Goal: Information Seeking & Learning: Learn about a topic

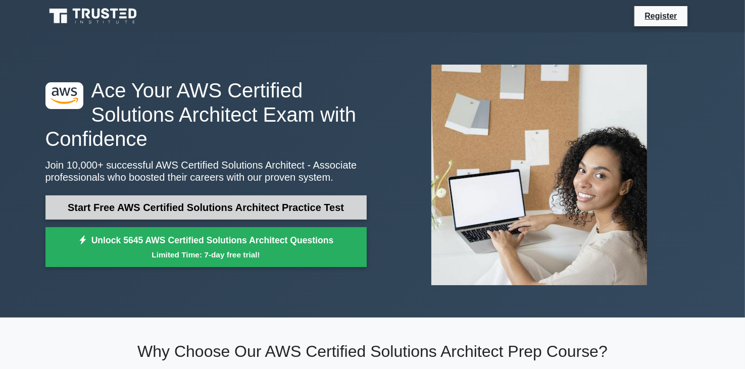
click at [262, 202] on link "Start Free AWS Certified Solutions Architect Practice Test" at bounding box center [205, 207] width 321 height 24
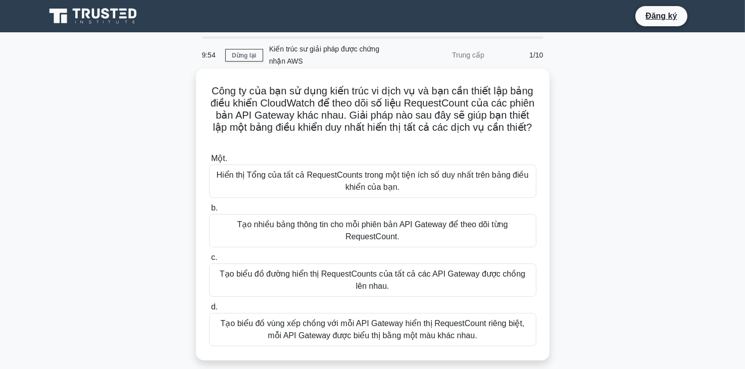
click at [436, 140] on h5 "Công ty của bạn sử dụng kiến ​​trúc vi dịch vụ và bạn cần thiết lập bảng điều k…" at bounding box center [372, 116] width 329 height 62
click at [339, 335] on font "Tạo biểu đồ vùng xếp chồng với mỗi API Gateway hiển thị RequestCount riêng biệt…" at bounding box center [373, 329] width 304 height 21
click at [209, 311] on input "d. Tạo biểu đồ vùng xếp chồng với mỗi API Gateway hiển thị RequestCount riêng b…" at bounding box center [209, 307] width 0 height 7
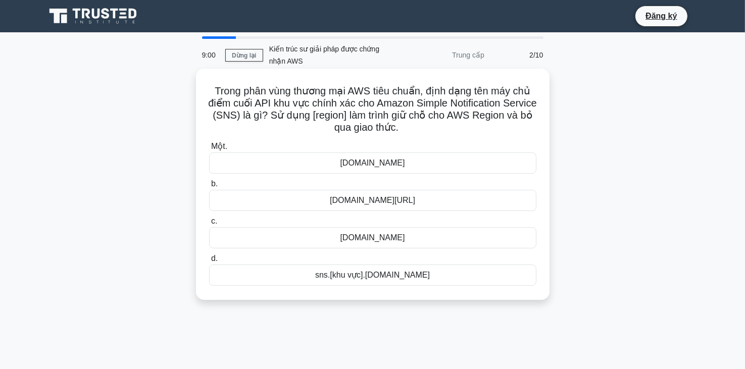
click at [470, 280] on div "sns.[khu vực].[DOMAIN_NAME]" at bounding box center [372, 275] width 327 height 21
click at [209, 262] on input "d. sns.[khu vực].amazonaws.com" at bounding box center [209, 259] width 0 height 7
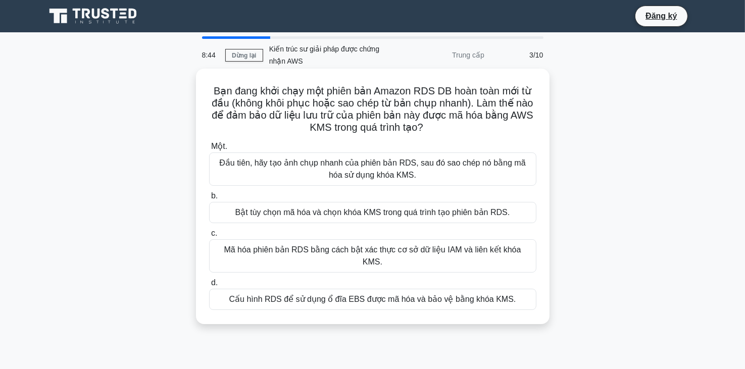
click at [346, 252] on font "Mã hóa phiên bản RDS bằng cách bật xác thực cơ sở dữ liệu IAM và liên kết khóa …" at bounding box center [372, 255] width 297 height 21
click at [209, 237] on input "c. Mã hóa phiên bản RDS bằng cách bật xác thực cơ sở dữ liệu IAM và liên kết kh…" at bounding box center [209, 233] width 0 height 7
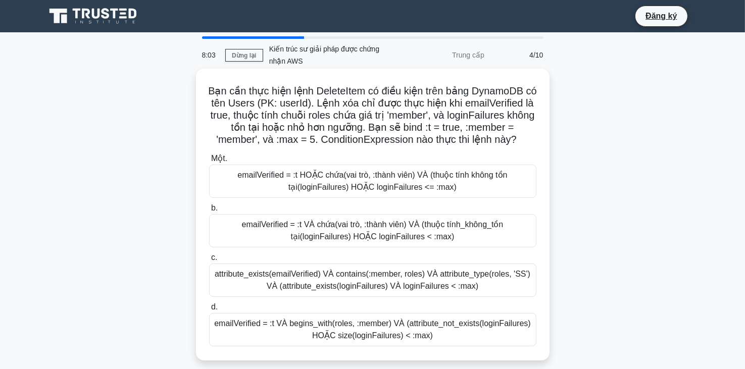
click at [466, 228] on font "emailVerified = :t VÀ chứa(vai trò, :thành viên) VÀ (thuộc tính_không_tồn tại(l…" at bounding box center [373, 230] width 262 height 21
click at [209, 212] on input "b. emailVerified = :t VÀ chứa(vai trò, :thành viên) VÀ (thuộc tính_không_tồn tạ…" at bounding box center [209, 208] width 0 height 7
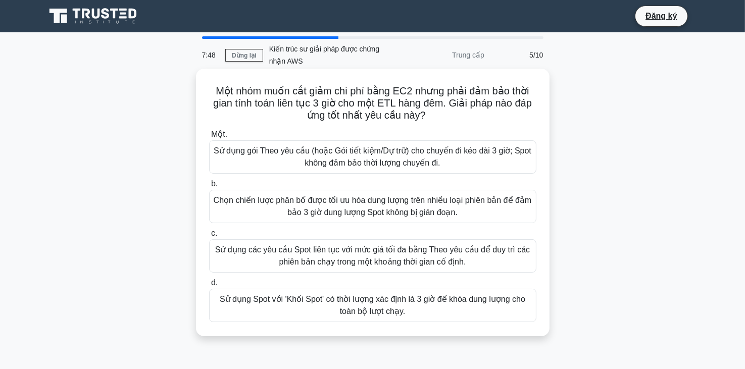
click at [500, 214] on font "Chọn chiến lược phân bổ được tối ưu hóa dung lượng trên nhiều loại phiên bản để…" at bounding box center [373, 206] width 318 height 24
click at [209, 187] on input "b. Chọn chiến lược phân bổ được tối ưu hóa dung lượng trên nhiều loại phiên bản…" at bounding box center [209, 184] width 0 height 7
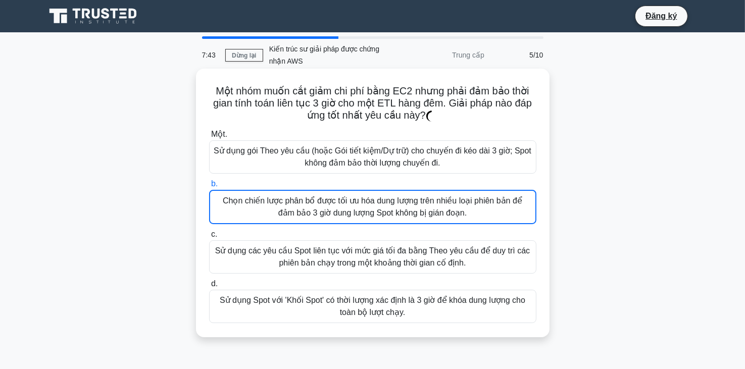
click at [394, 216] on font "Chọn chiến lược phân bổ được tối ưu hóa dung lượng trên nhiều loại phiên bản để…" at bounding box center [372, 206] width 299 height 21
click at [209, 187] on input "b. Chọn chiến lược phân bổ được tối ưu hóa dung lượng trên nhiều loại phiên bản…" at bounding box center [209, 184] width 0 height 7
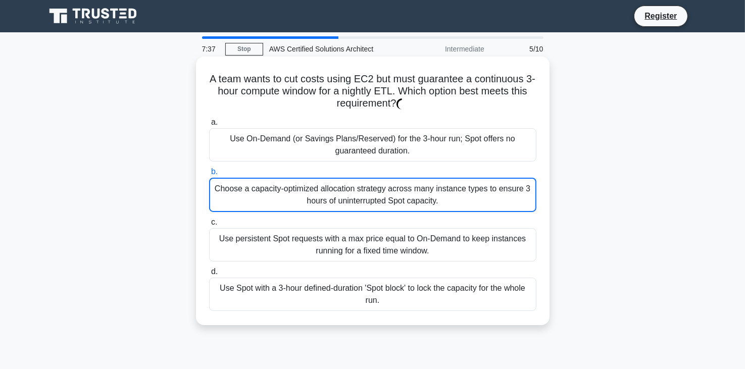
click at [654, 226] on div "A team wants to cut costs using EC2 but must guarantee a continuous 3-hour comp…" at bounding box center [372, 199] width 667 height 281
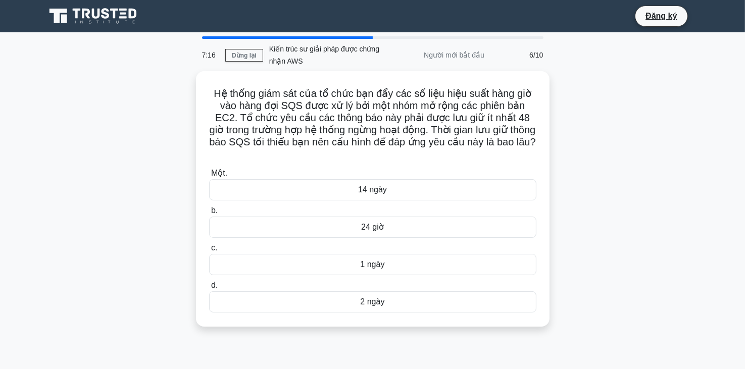
click at [596, 153] on div "Hệ thống giám sát của tổ chức bạn đẩy các số liệu hiệu suất hàng giờ vào hàng đ…" at bounding box center [372, 205] width 667 height 268
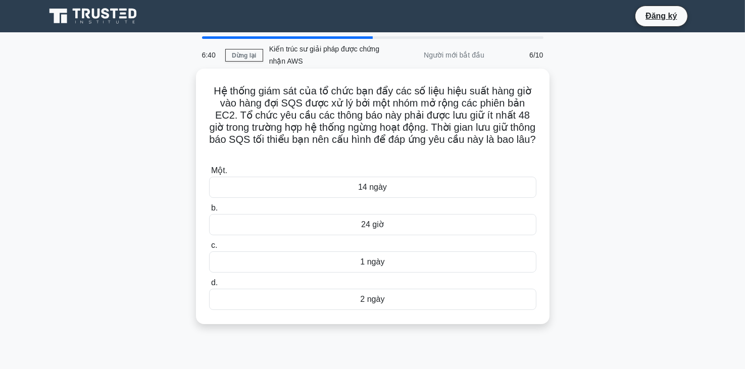
click at [404, 298] on div "2 ngày" at bounding box center [372, 299] width 327 height 21
click at [209, 286] on input "d. 2 ngày" at bounding box center [209, 283] width 0 height 7
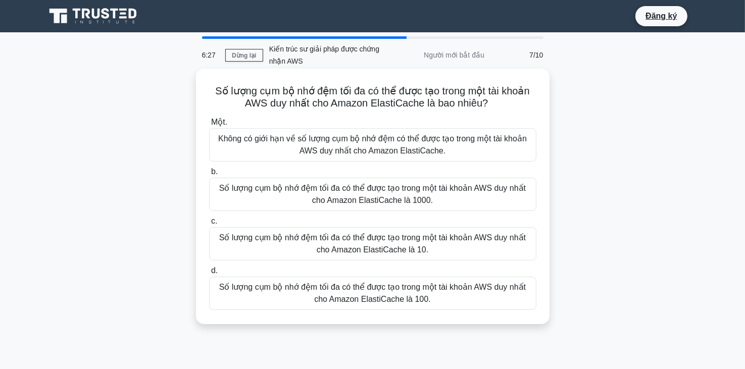
click at [491, 300] on font "Số lượng cụm bộ nhớ đệm tối đa có thể được tạo trong một tài khoản AWS duy nhất…" at bounding box center [373, 293] width 318 height 24
click at [209, 274] on input "d. Số lượng cụm bộ nhớ đệm tối đa có thể được tạo trong một tài khoản AWS duy n…" at bounding box center [209, 271] width 0 height 7
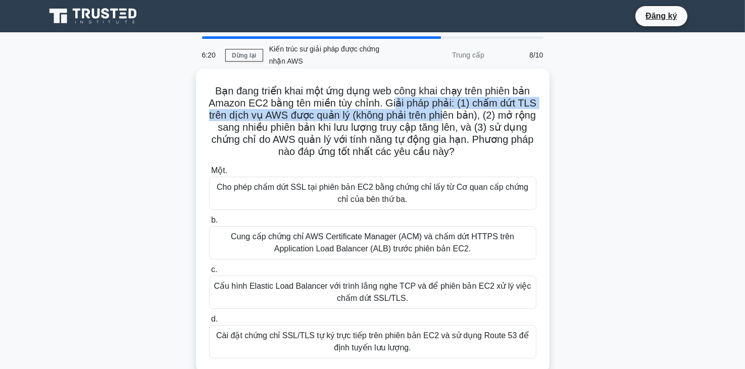
drag, startPoint x: 397, startPoint y: 105, endPoint x: 457, endPoint y: 113, distance: 60.1
click at [457, 113] on font "Bạn đang triển khai một ứng dụng web công khai chạy trên phiên bản Amazon EC2 b…" at bounding box center [373, 121] width 328 height 72
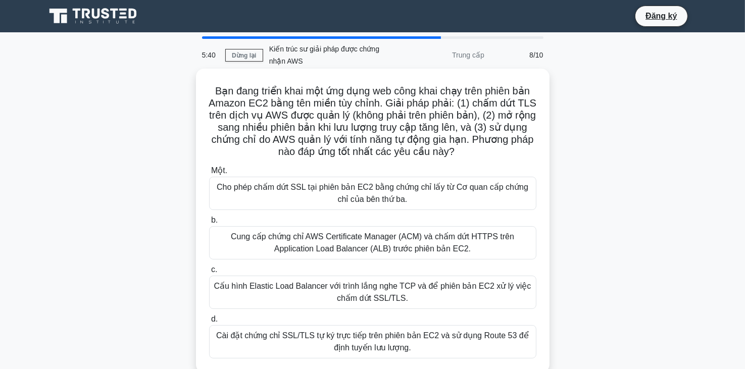
click at [466, 293] on font "Cấu hình Elastic Load Balancer với trình lắng nghe TCP và để phiên bản EC2 xử l…" at bounding box center [373, 292] width 318 height 24
click at [209, 273] on input "c. Cấu hình Elastic Load Balancer với trình lắng nghe TCP và để phiên bản EC2 x…" at bounding box center [209, 270] width 0 height 7
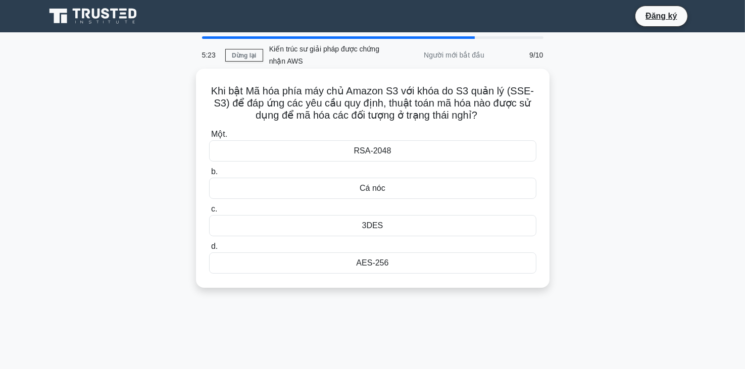
click at [482, 154] on div "RSA-2048" at bounding box center [372, 150] width 327 height 21
click at [209, 138] on input "Một. RSA-2048" at bounding box center [209, 134] width 0 height 7
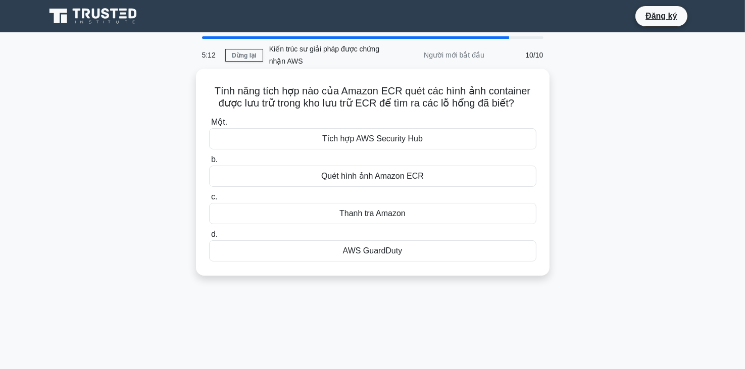
click at [416, 182] on font "Quét hình ảnh Amazon ECR" at bounding box center [372, 176] width 103 height 12
click at [209, 163] on input "b. Quét hình ảnh Amazon ECR" at bounding box center [209, 160] width 0 height 7
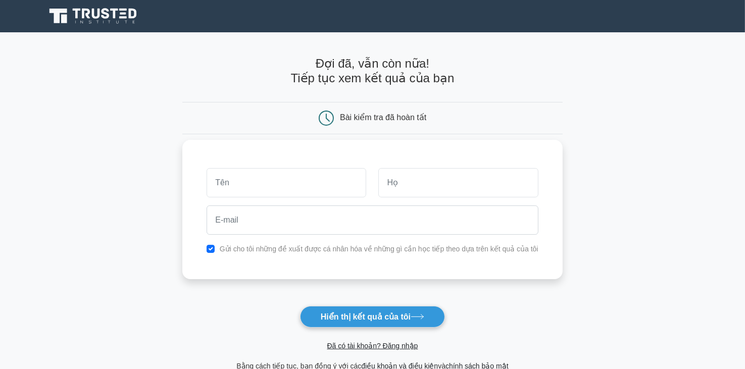
click at [353, 182] on input "text" at bounding box center [287, 182] width 160 height 29
drag, startPoint x: 246, startPoint y: 182, endPoint x: 144, endPoint y: 184, distance: 102.0
click at [144, 184] on main "Đợi đã, vẫn còn nữa! Tiếp tục xem kết quả của bạn Bài kiểm tra đã hoàn tất và" at bounding box center [372, 214] width 745 height 364
type input "[PERSON_NAME]"
click at [475, 184] on input "text" at bounding box center [458, 182] width 160 height 29
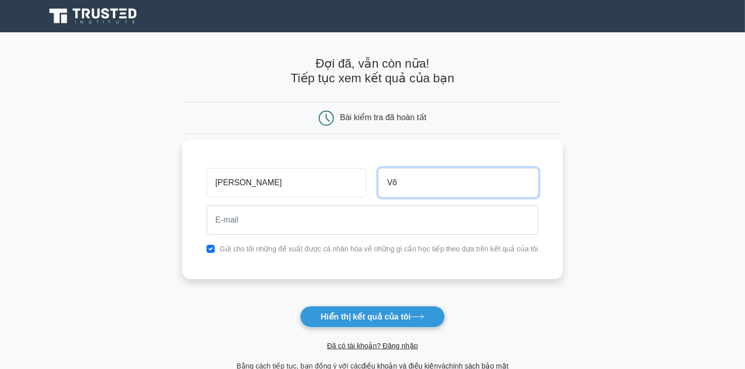
type input "Võ"
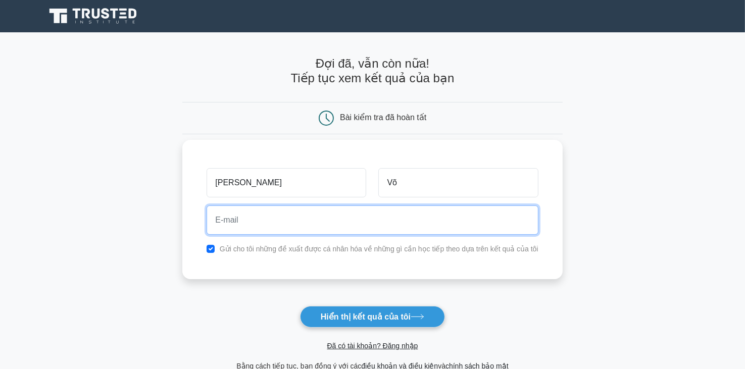
click at [490, 220] on input "email" at bounding box center [372, 220] width 331 height 29
click at [486, 220] on input "email" at bounding box center [372, 220] width 331 height 29
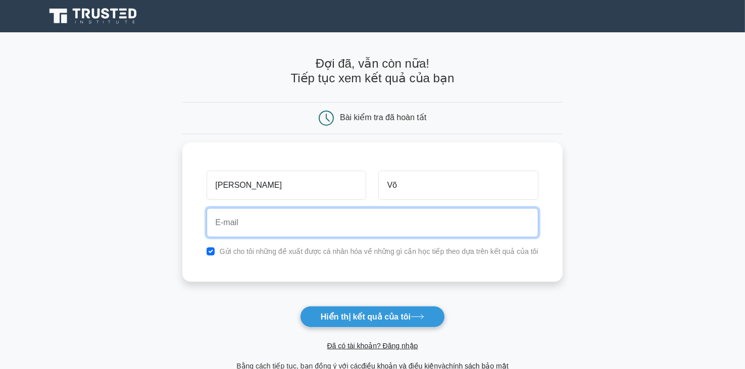
type input "vtanh2006@gmail.com"
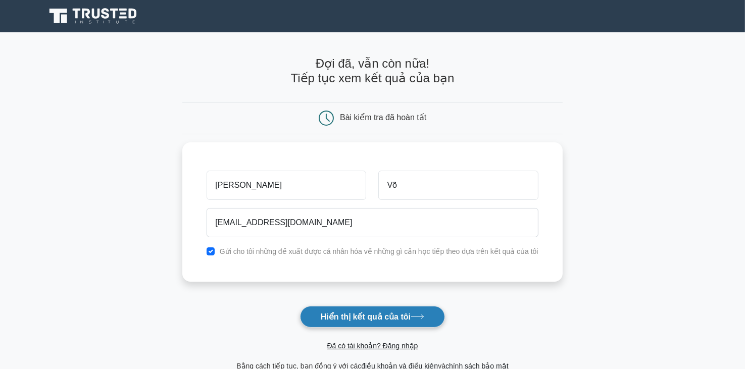
click at [383, 317] on font "Hiển thị kết quả của tôi" at bounding box center [366, 317] width 90 height 9
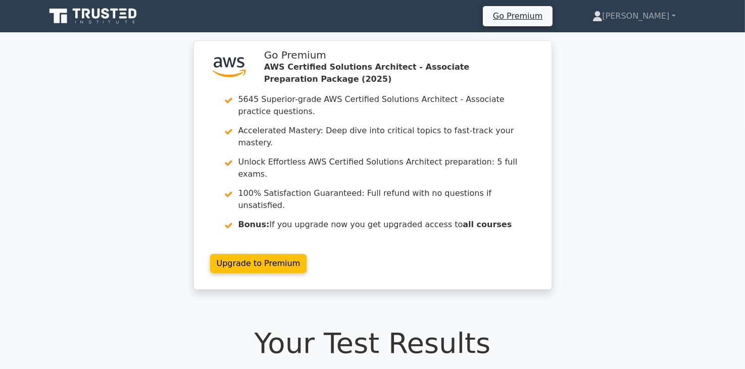
drag, startPoint x: 0, startPoint y: 0, endPoint x: 391, endPoint y: 310, distance: 499.0
drag, startPoint x: 391, startPoint y: 310, endPoint x: 606, endPoint y: 290, distance: 215.5
click at [606, 326] on h1 "Your Test Results" at bounding box center [372, 343] width 654 height 34
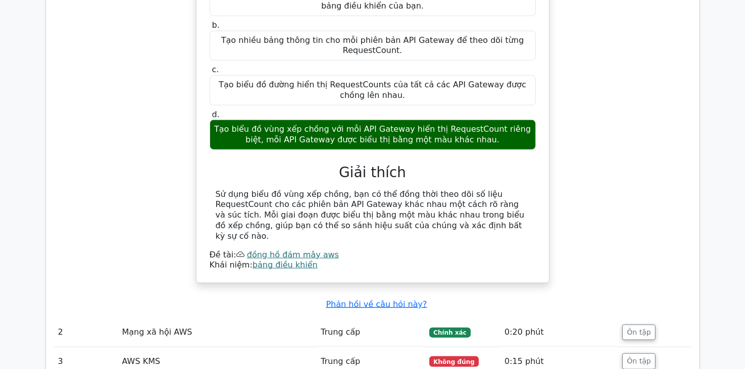
scroll to position [1060, 0]
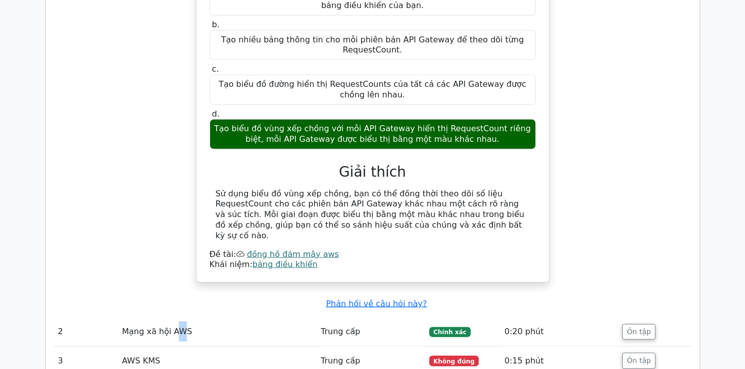
click at [176, 318] on td "Mạng xã hội AWS" at bounding box center [217, 332] width 199 height 29
click at [184, 327] on font "Mạng xã hội AWS" at bounding box center [157, 332] width 70 height 10
click at [584, 318] on td "0:20 phút" at bounding box center [559, 332] width 118 height 29
click at [647, 328] on font "Ôn tập" at bounding box center [639, 332] width 24 height 8
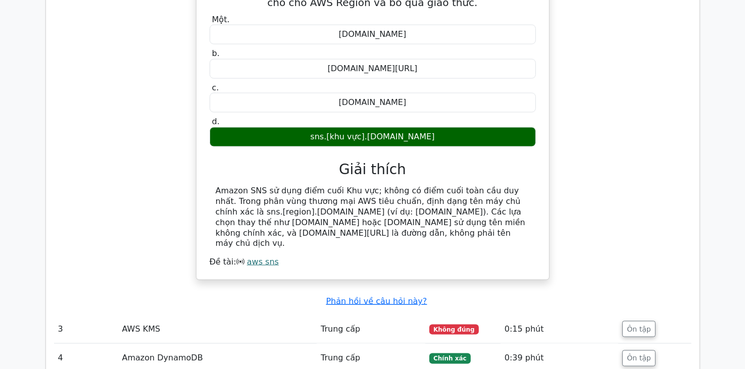
scroll to position [1464, 0]
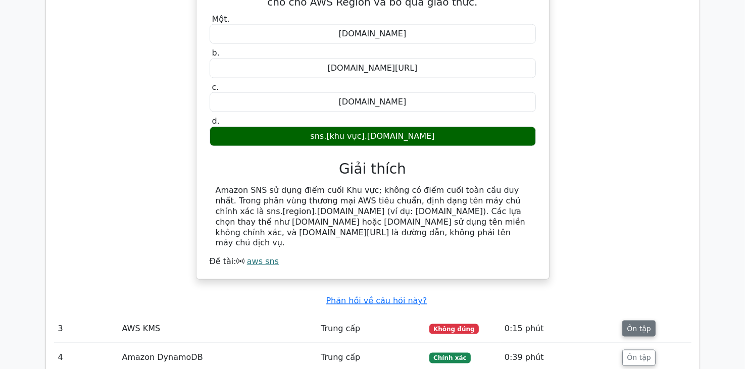
click at [638, 325] on font "Ôn tập" at bounding box center [639, 329] width 24 height 8
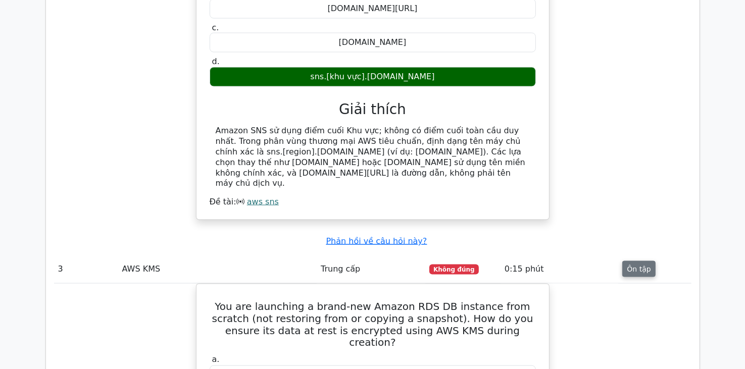
scroll to position [1565, 0]
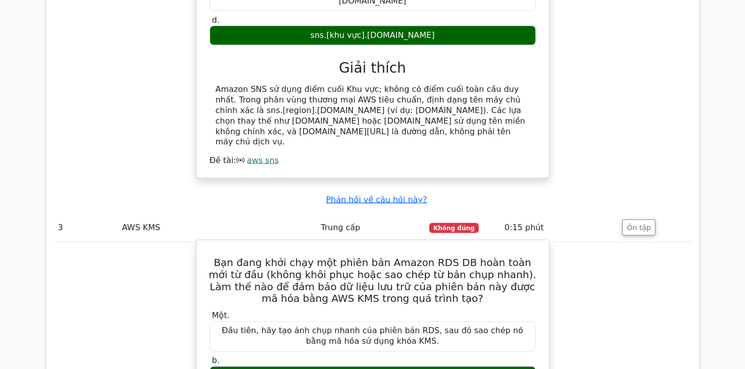
click at [346, 257] on font "Bạn đang khởi chạy một phiên bản Amazon RDS DB hoàn toàn mới từ đầu (không khôi…" at bounding box center [373, 281] width 328 height 48
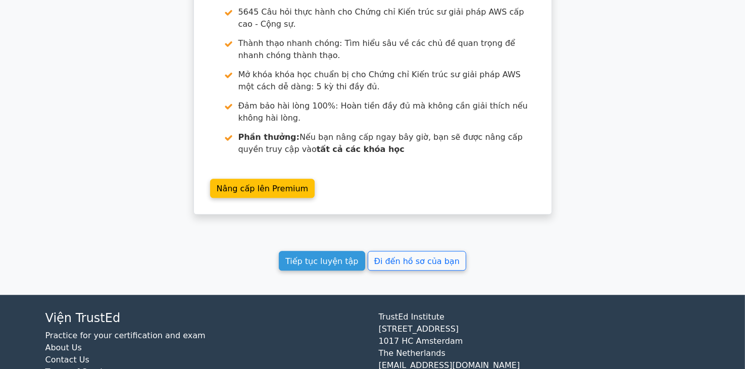
scroll to position [2575, 0]
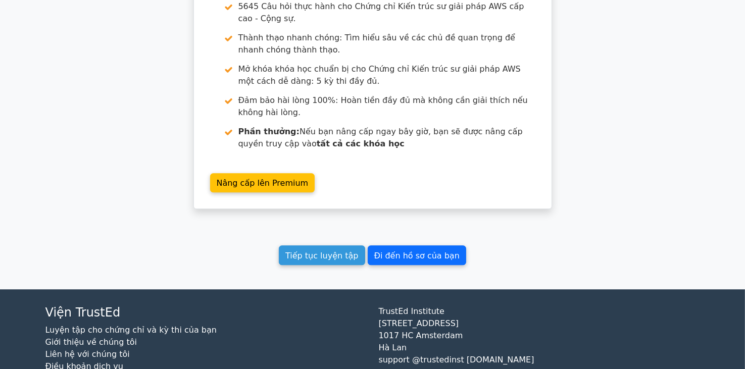
click at [392, 250] on font "Đi đến hồ sơ của bạn" at bounding box center [416, 255] width 85 height 10
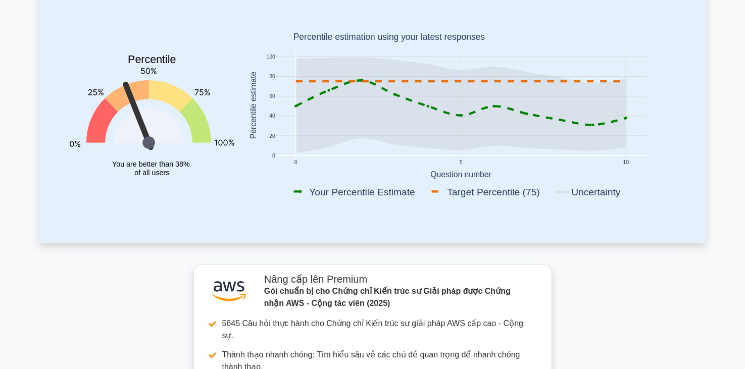
scroll to position [303, 0]
